Goal: Information Seeking & Learning: Compare options

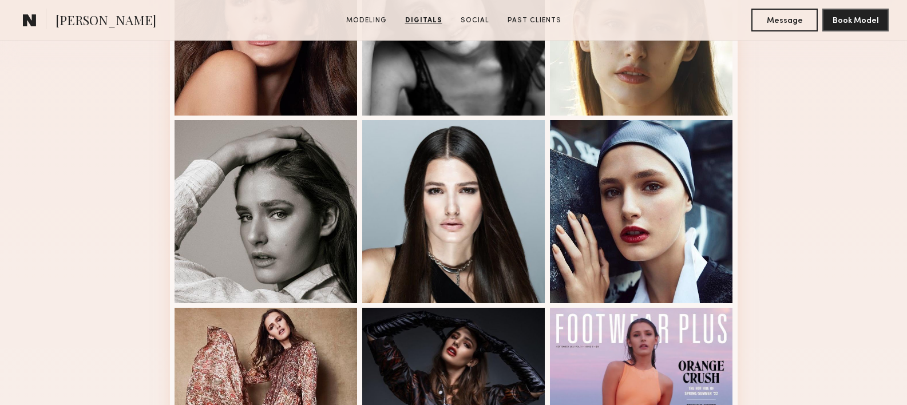
scroll to position [299, 0]
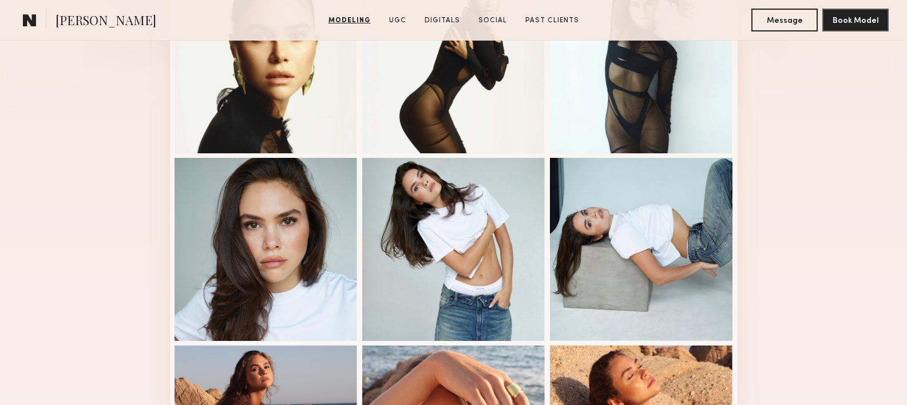
scroll to position [452, 0]
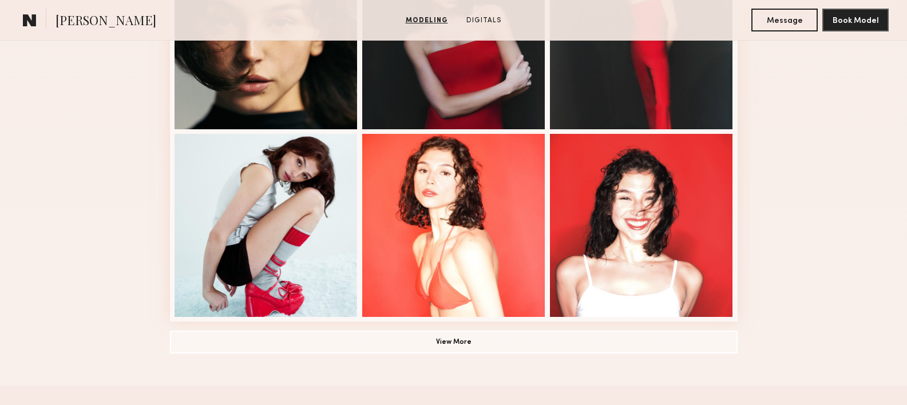
scroll to position [685, 0]
